Goal: Information Seeking & Learning: Learn about a topic

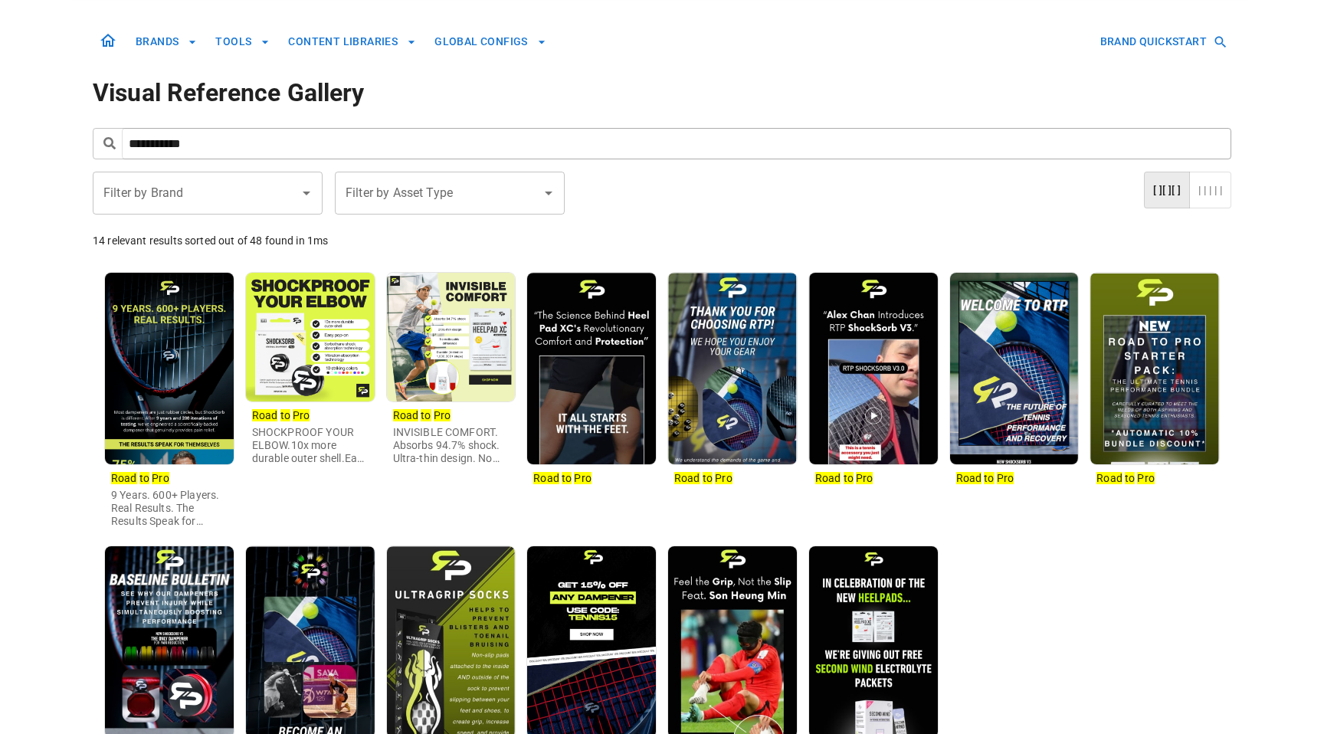
scroll to position [123, 0]
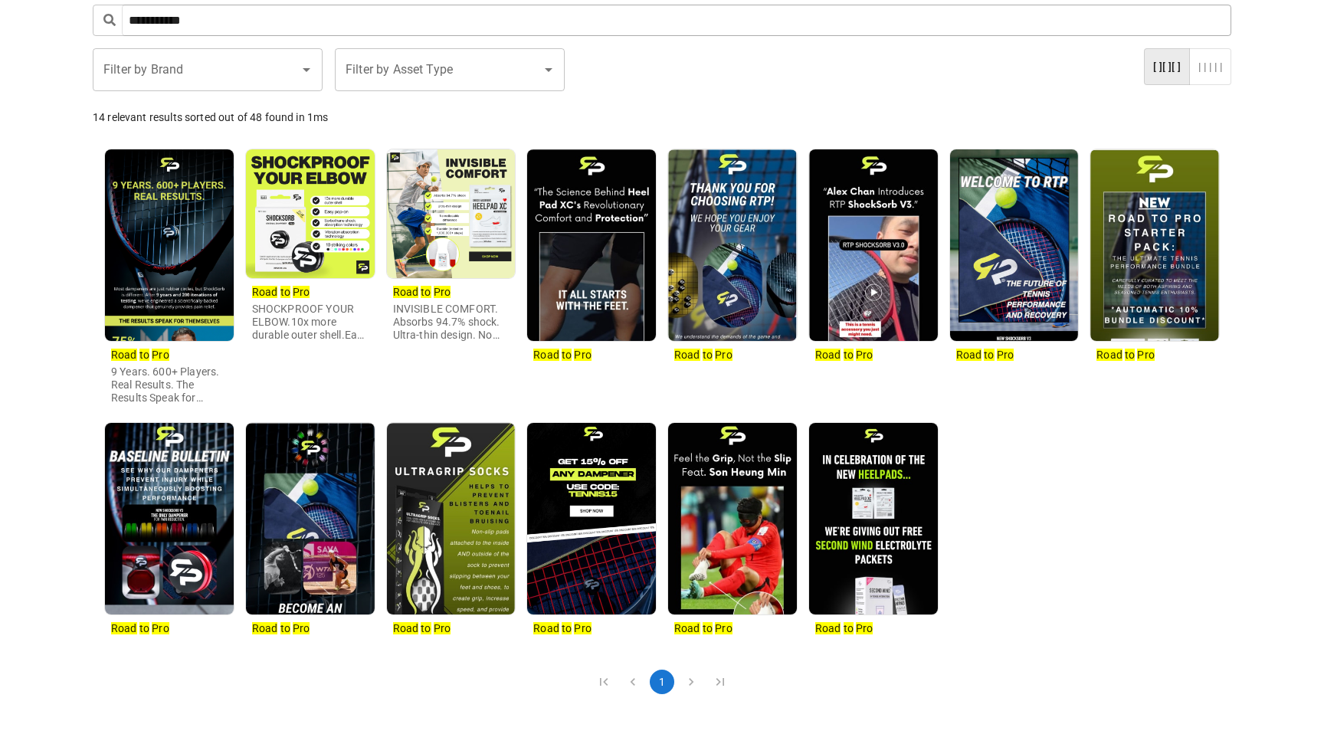
click at [332, 185] on img at bounding box center [310, 213] width 129 height 129
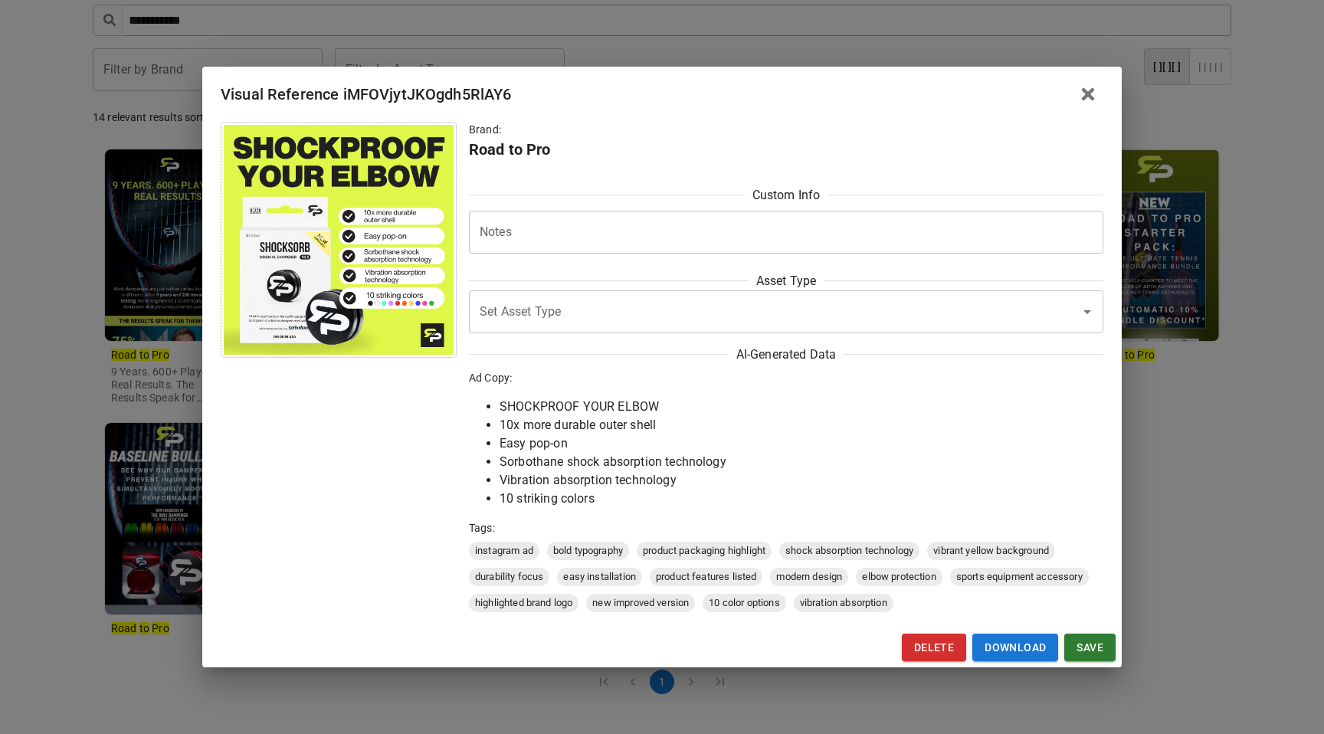
click at [100, 291] on div "Visual Reference iMFOVjytJKOgdh5RlAY6 Brand: Road to Pro Custom Info Notes * No…" at bounding box center [662, 367] width 1324 height 734
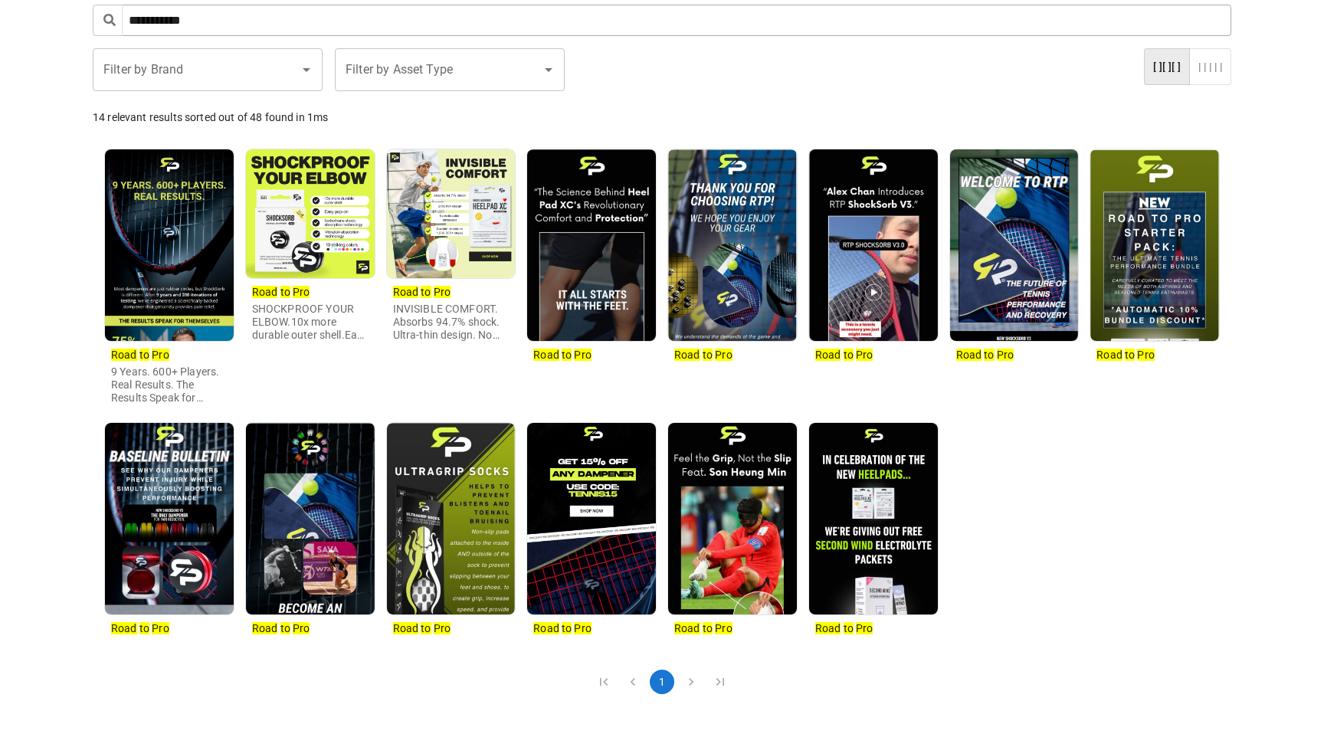
click at [465, 214] on img at bounding box center [451, 213] width 129 height 129
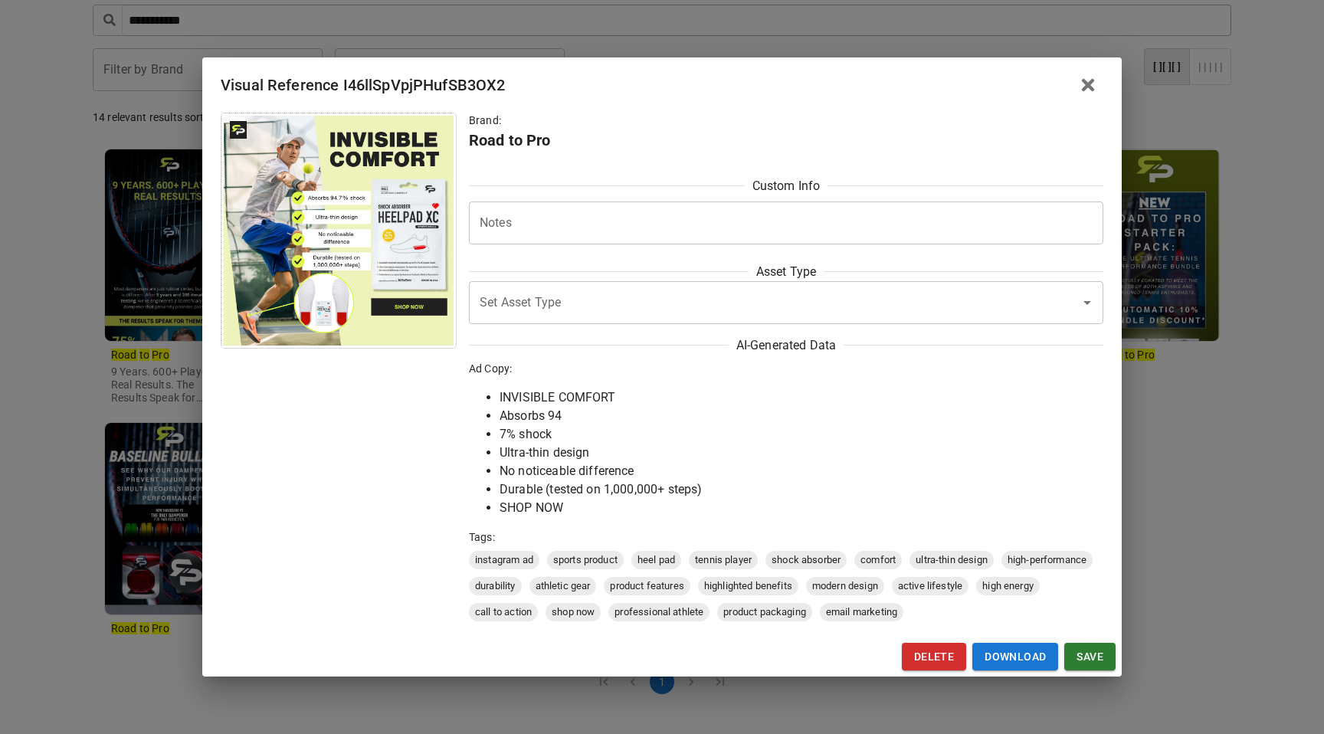
click at [129, 329] on div "Visual Reference I46llSpVpjPHufSB3OX2 Brand: Road to Pro Custom Info Notes * No…" at bounding box center [662, 367] width 1324 height 734
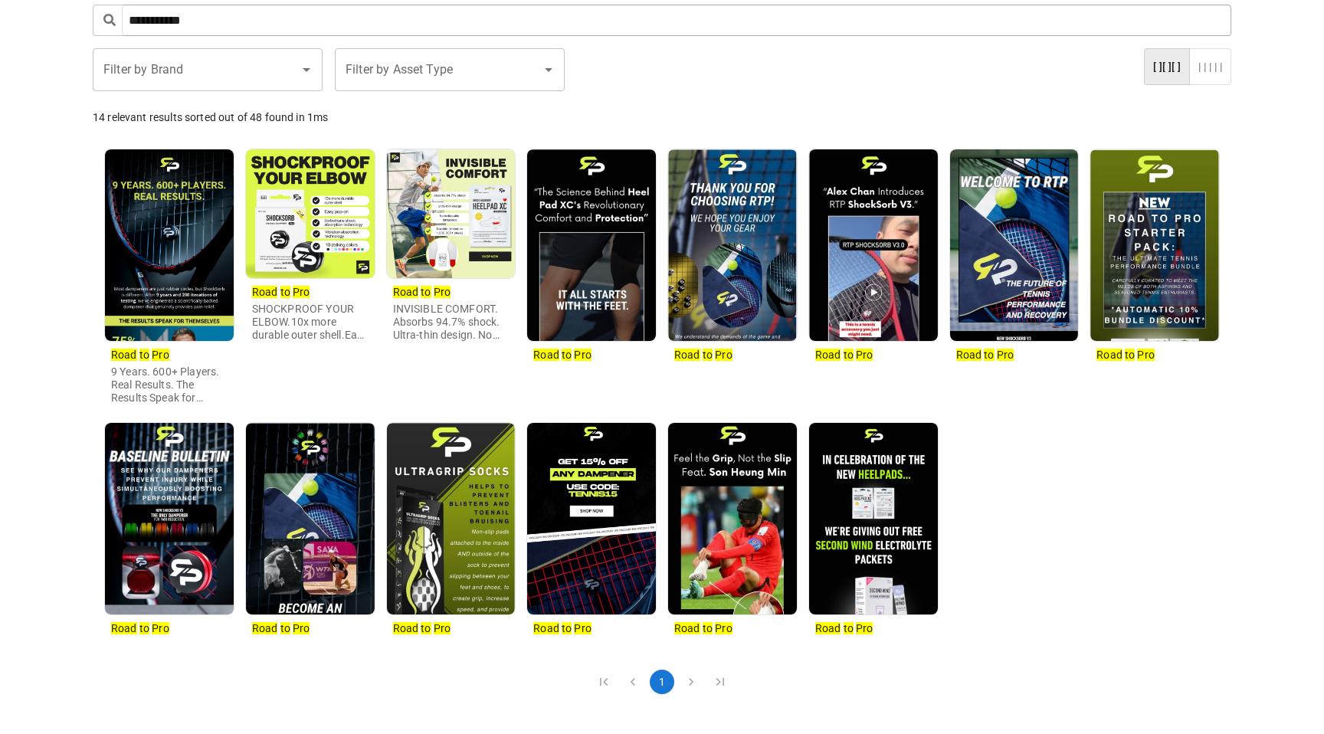
click at [716, 226] on img at bounding box center [732, 245] width 129 height 192
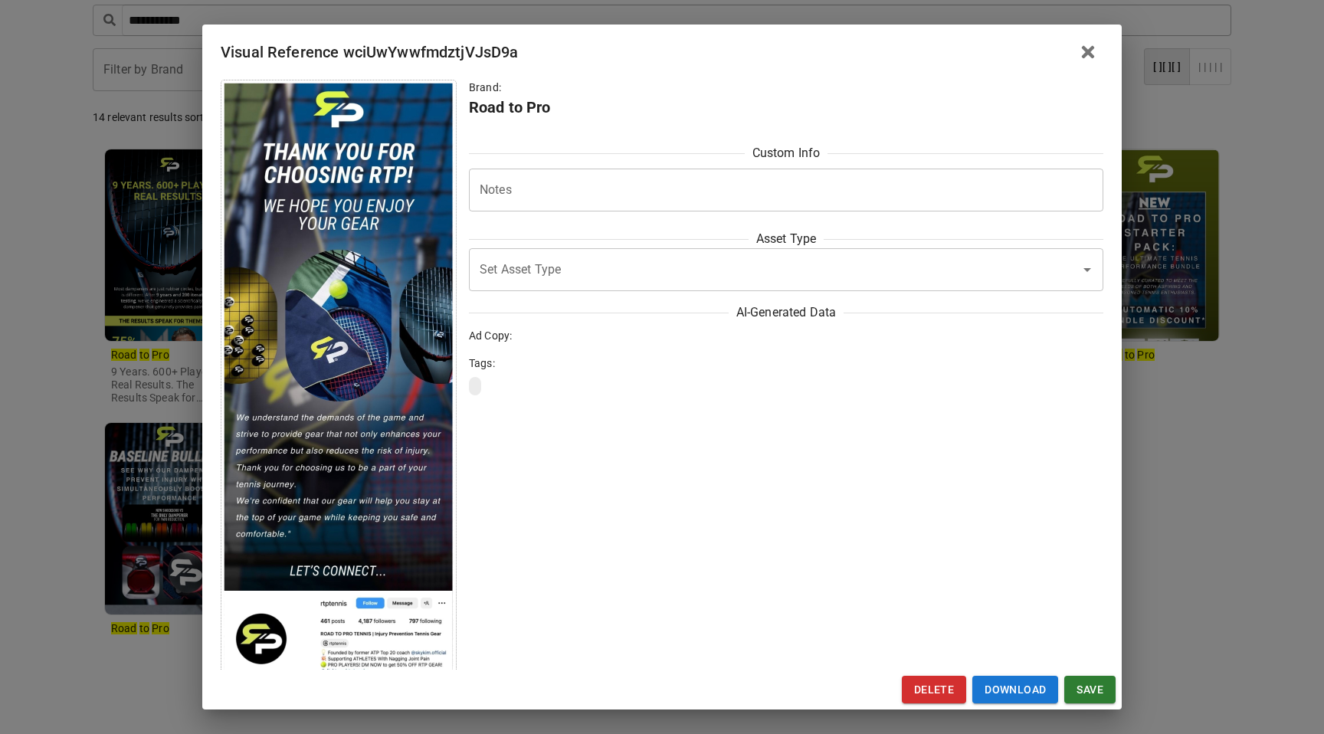
click at [129, 346] on div "Visual Reference wciUwYwwfmdztjVJsD9a Brand: Road to Pro Custom Info Notes * No…" at bounding box center [662, 367] width 1324 height 734
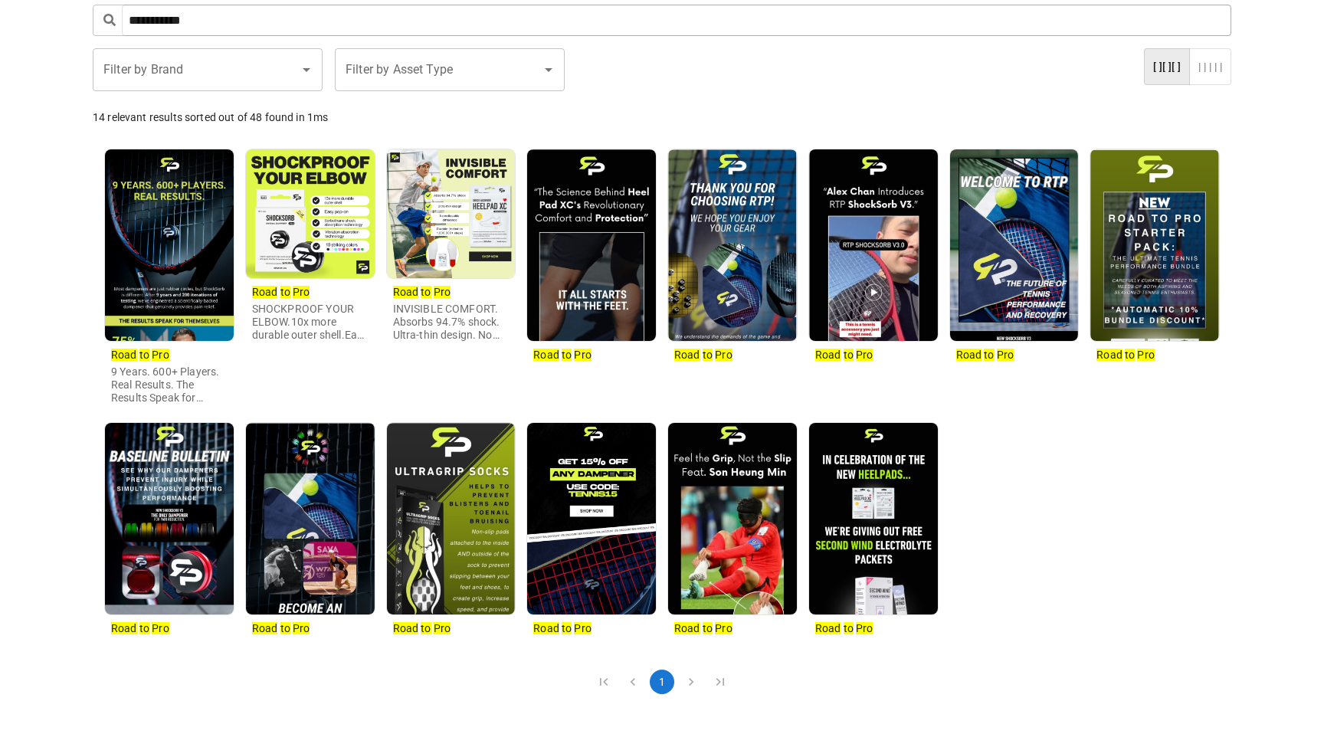
click at [627, 279] on img at bounding box center [591, 245] width 129 height 192
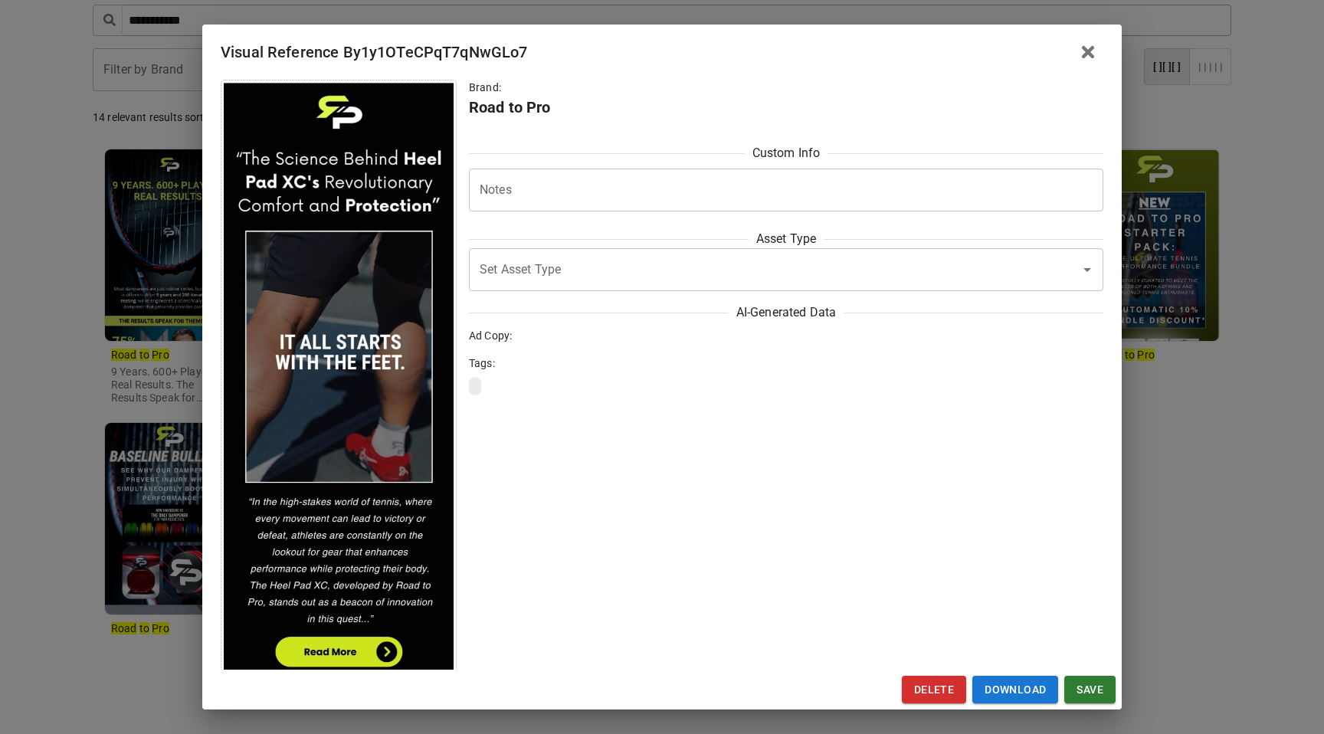
click at [122, 352] on div "Visual Reference By1y1OTeCPqT7qNwGLo7 Brand: Road to Pro Custom Info Notes * No…" at bounding box center [662, 367] width 1324 height 734
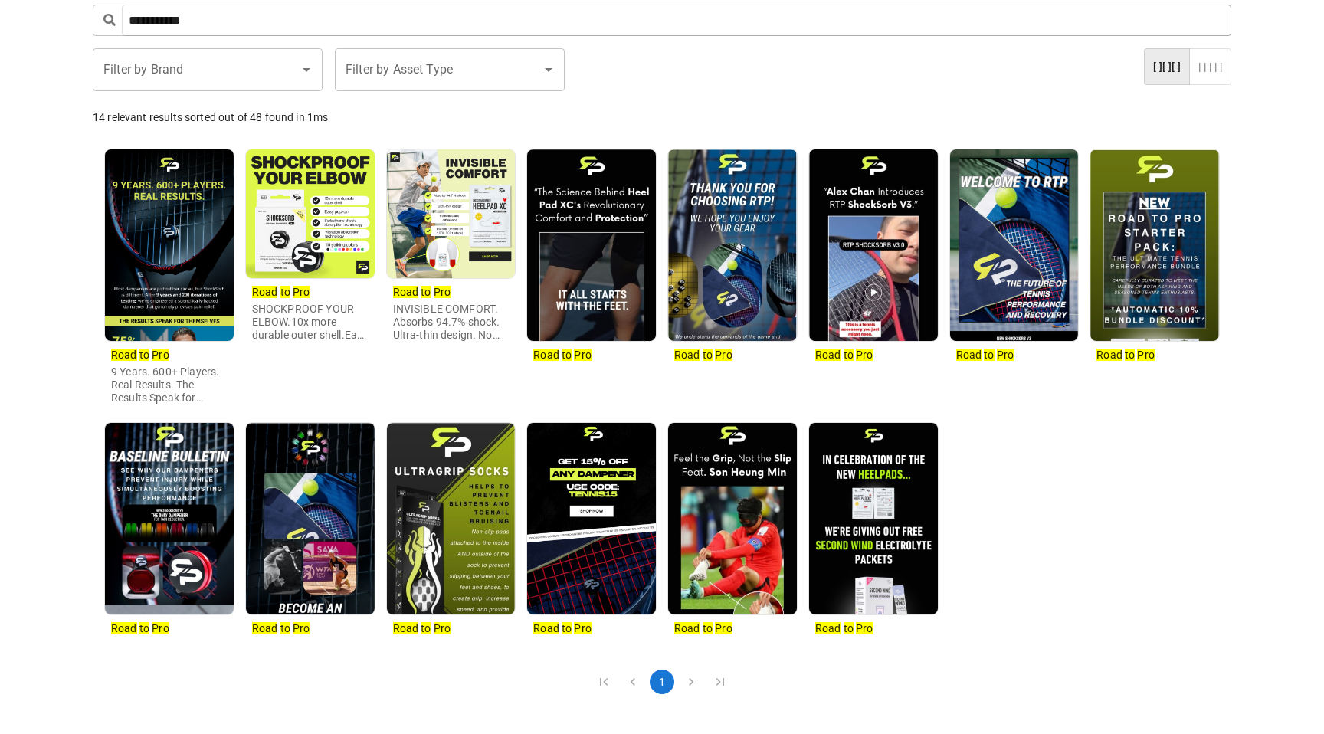
click at [149, 528] on img at bounding box center [169, 519] width 129 height 192
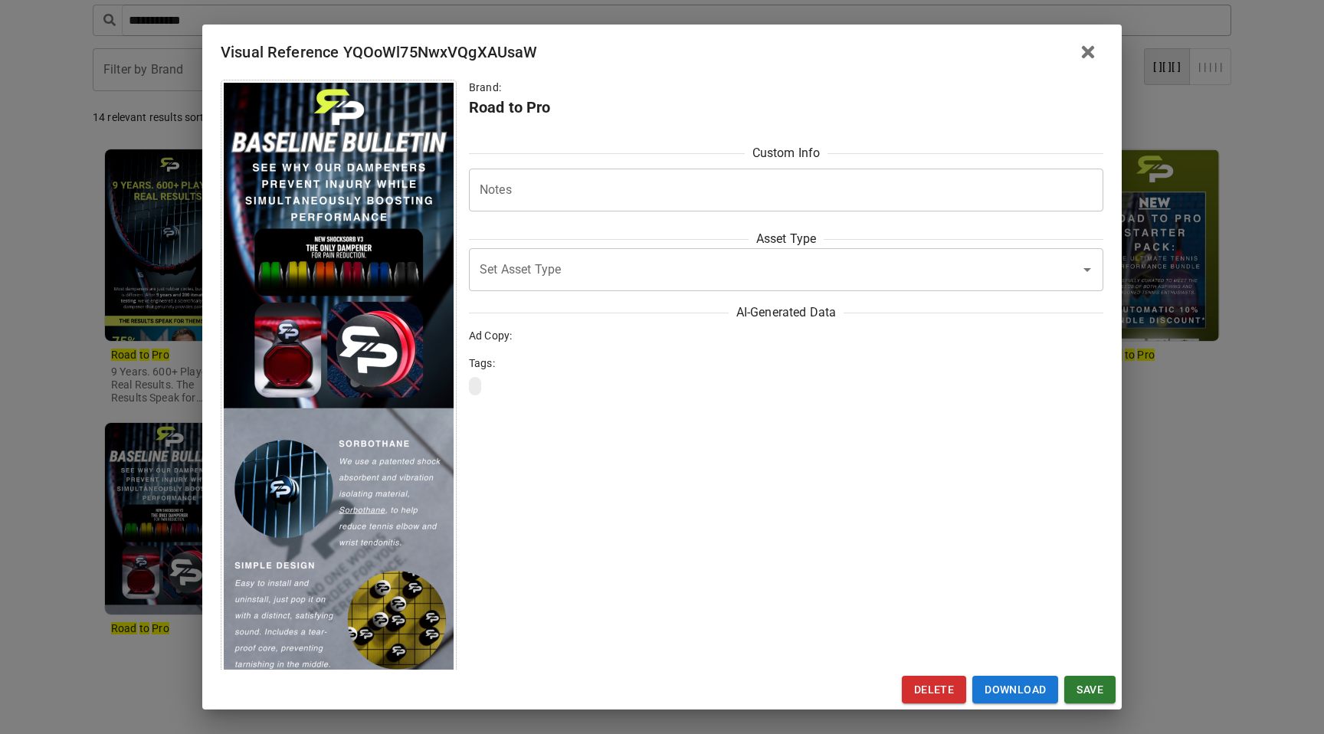
click at [97, 421] on div "Visual Reference YQOoWl75NwxVQgXAUsaW Brand: Road to Pro Custom Info Notes * No…" at bounding box center [662, 367] width 1324 height 734
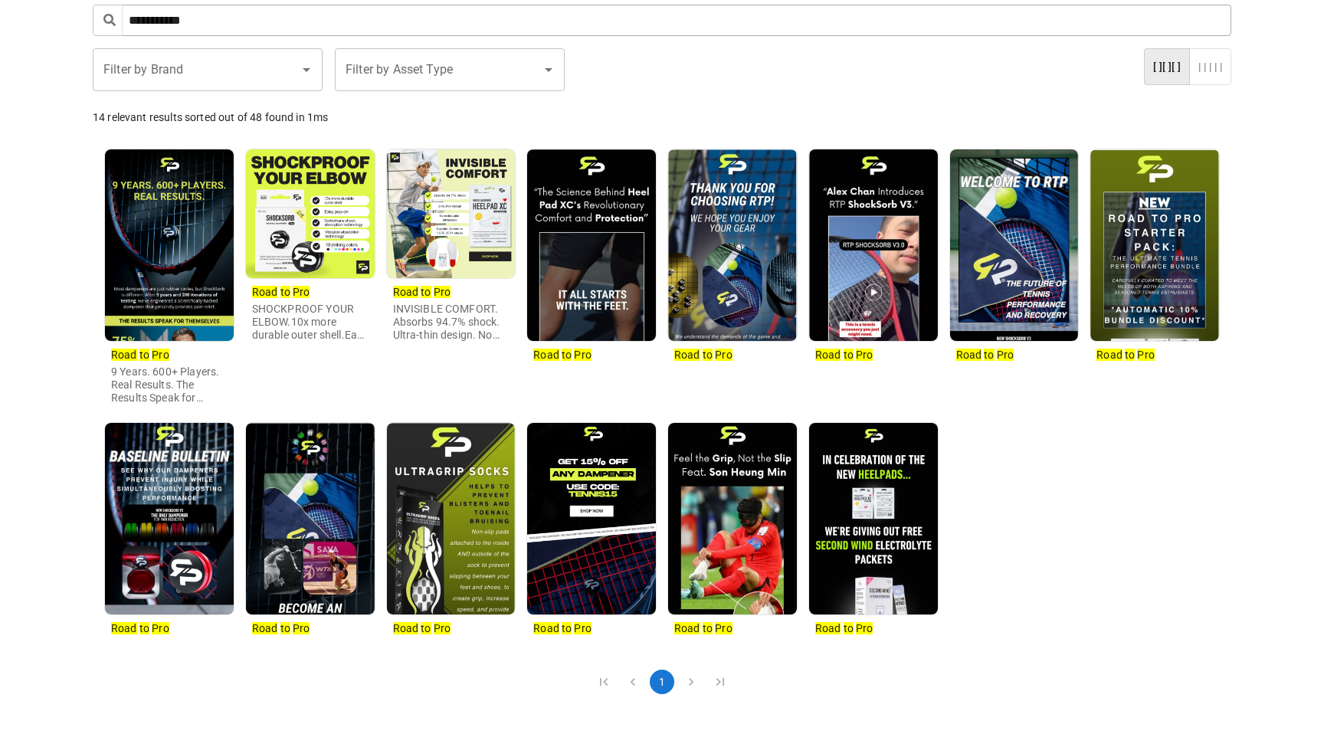
click at [618, 470] on img at bounding box center [591, 519] width 129 height 192
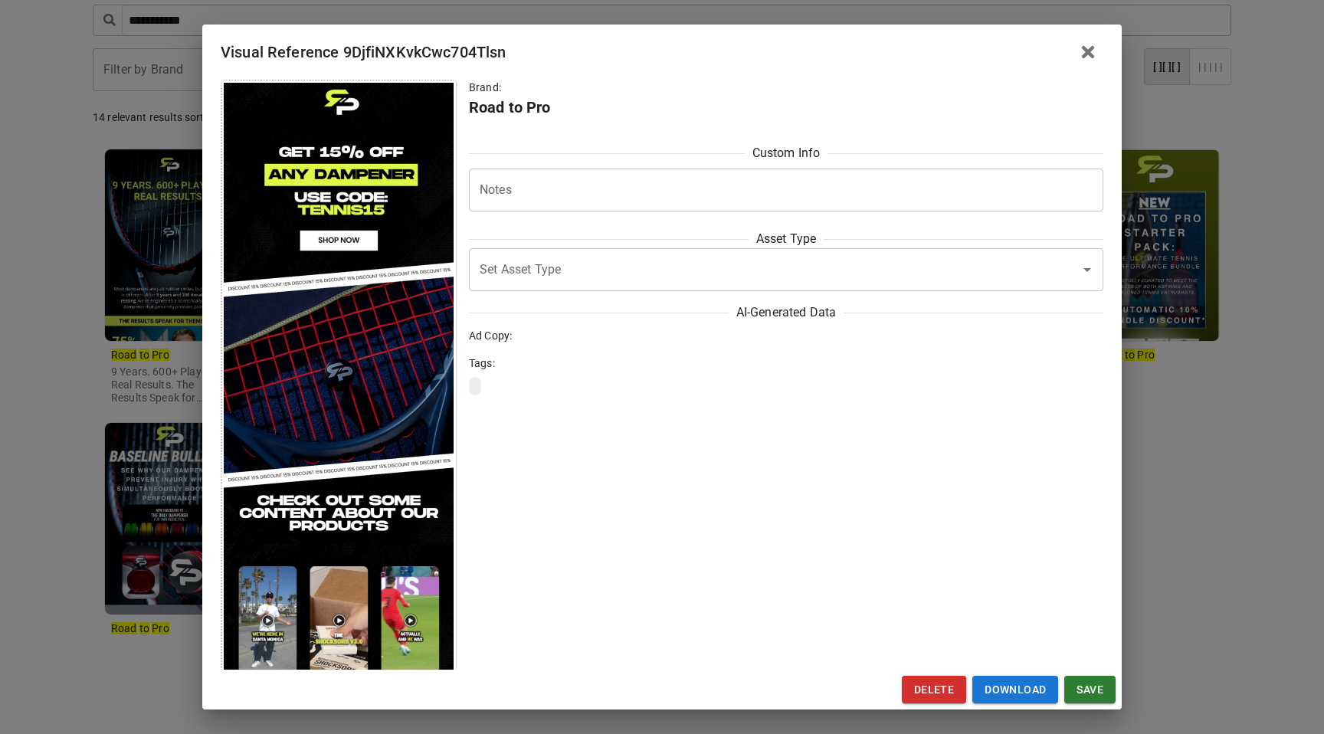
click at [141, 333] on div "Visual Reference 9DjfiNXKvkCwc704Tlsn Brand: Road to Pro Custom Info Notes * No…" at bounding box center [662, 367] width 1324 height 734
